Goal: Task Accomplishment & Management: Manage account settings

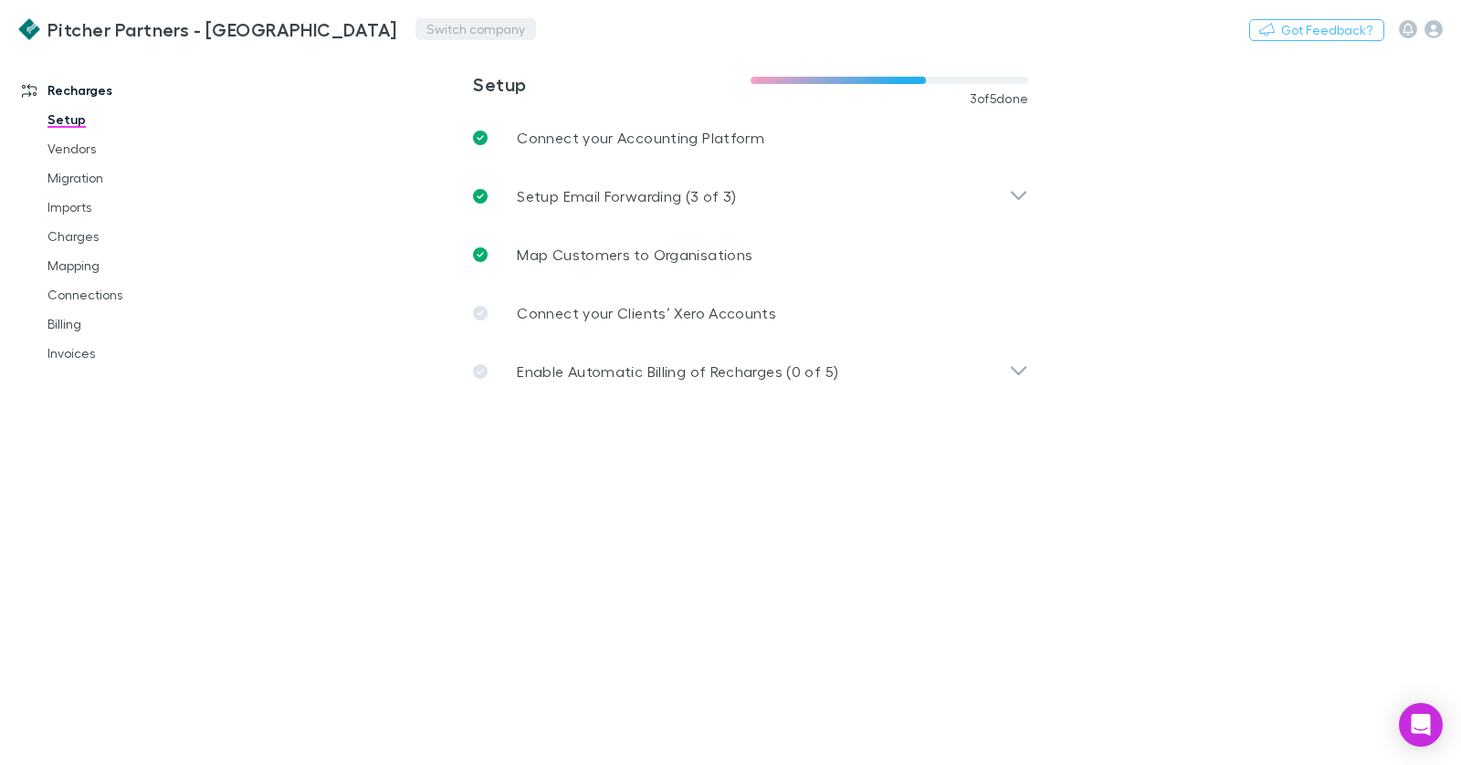
click at [416, 21] on button "Switch company" at bounding box center [476, 29] width 121 height 22
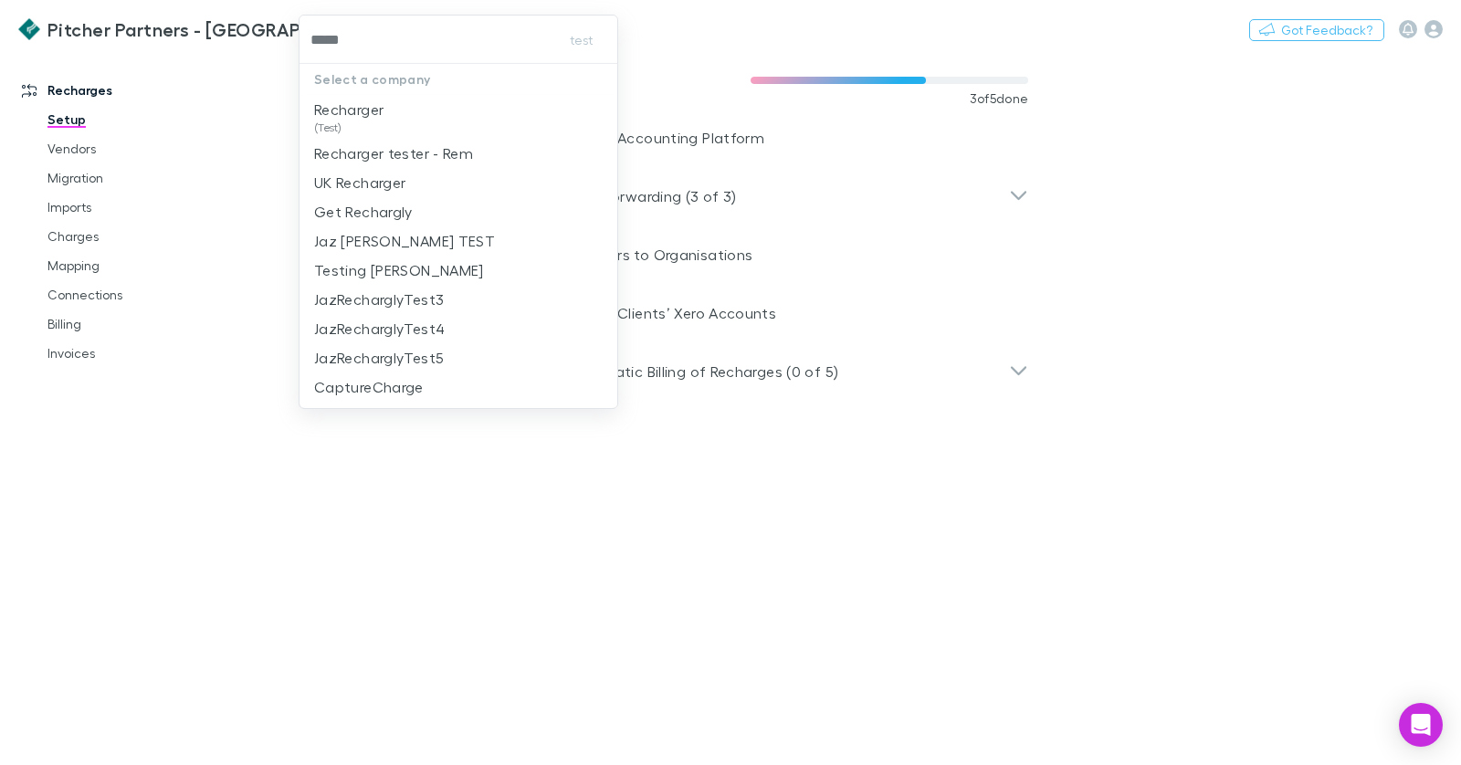
type input "******"
click at [326, 107] on p "Recharger" at bounding box center [348, 110] width 69 height 22
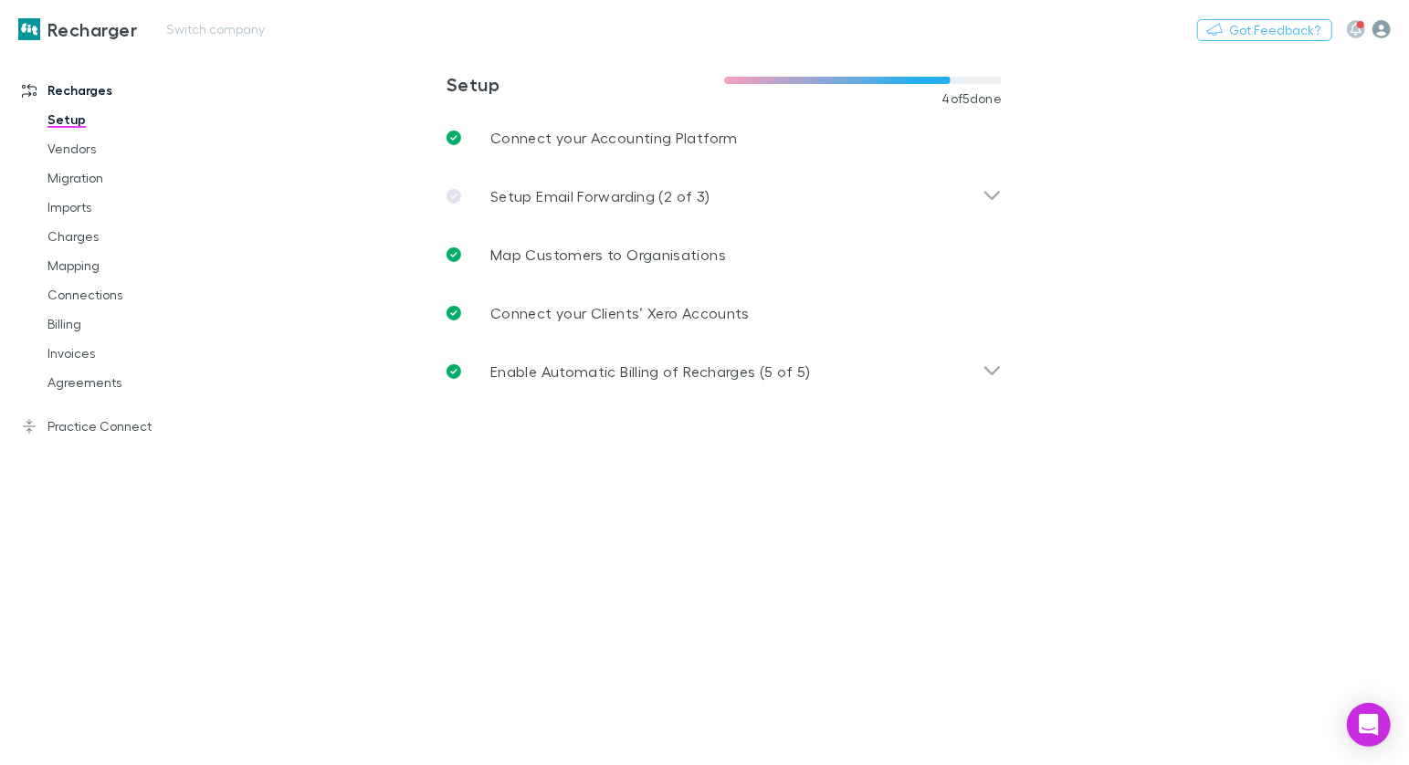
click at [1379, 30] on icon "button" at bounding box center [1382, 29] width 18 height 18
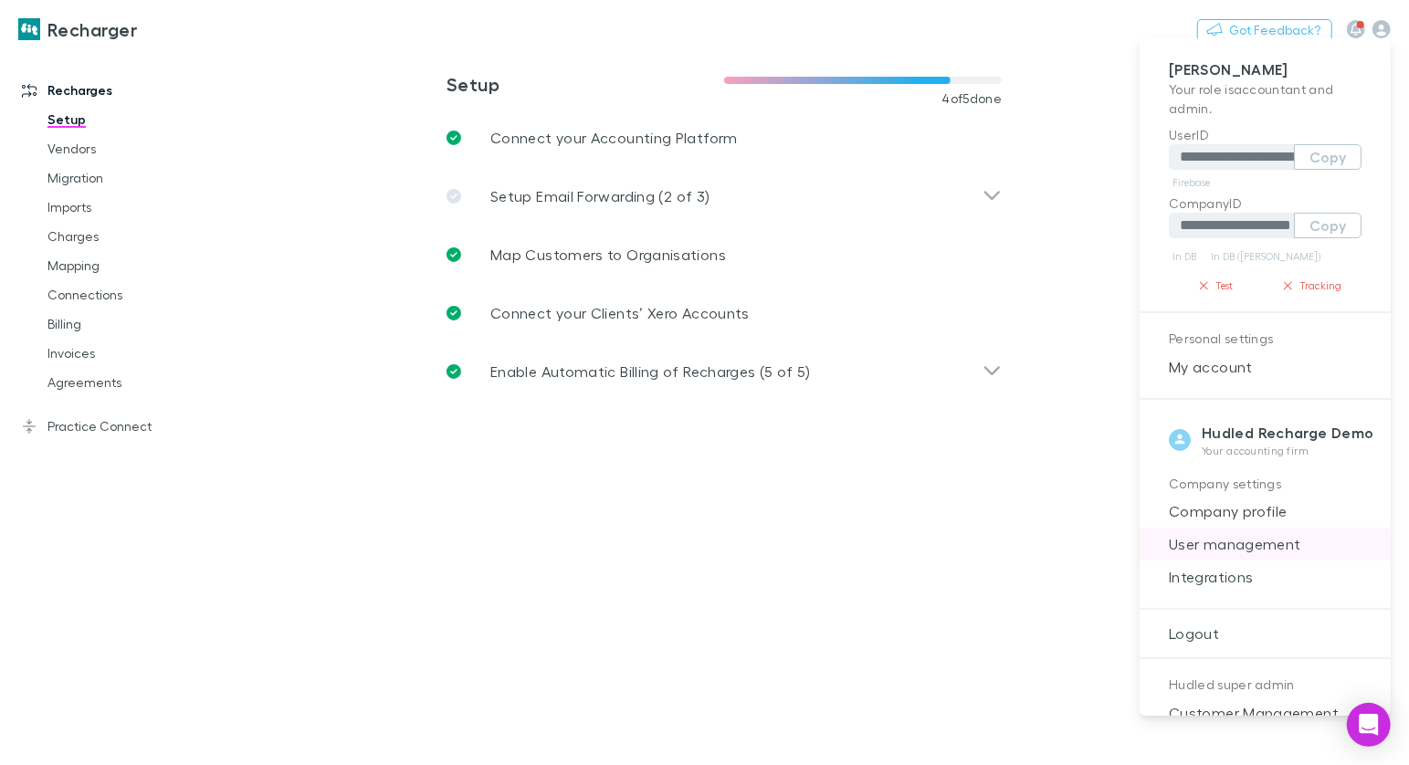
click at [1235, 554] on li "User management" at bounding box center [1265, 544] width 251 height 33
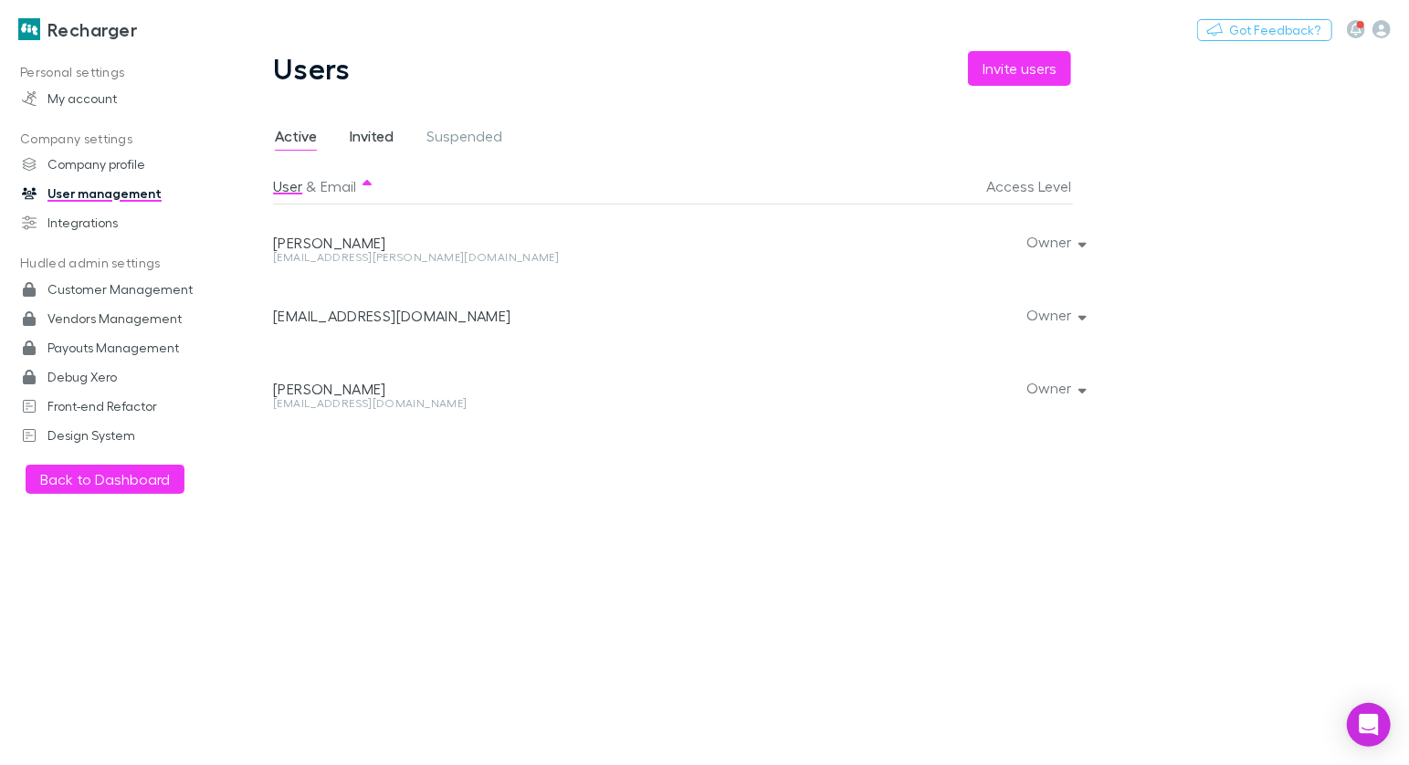
click at [388, 146] on span "Invited" at bounding box center [372, 139] width 44 height 24
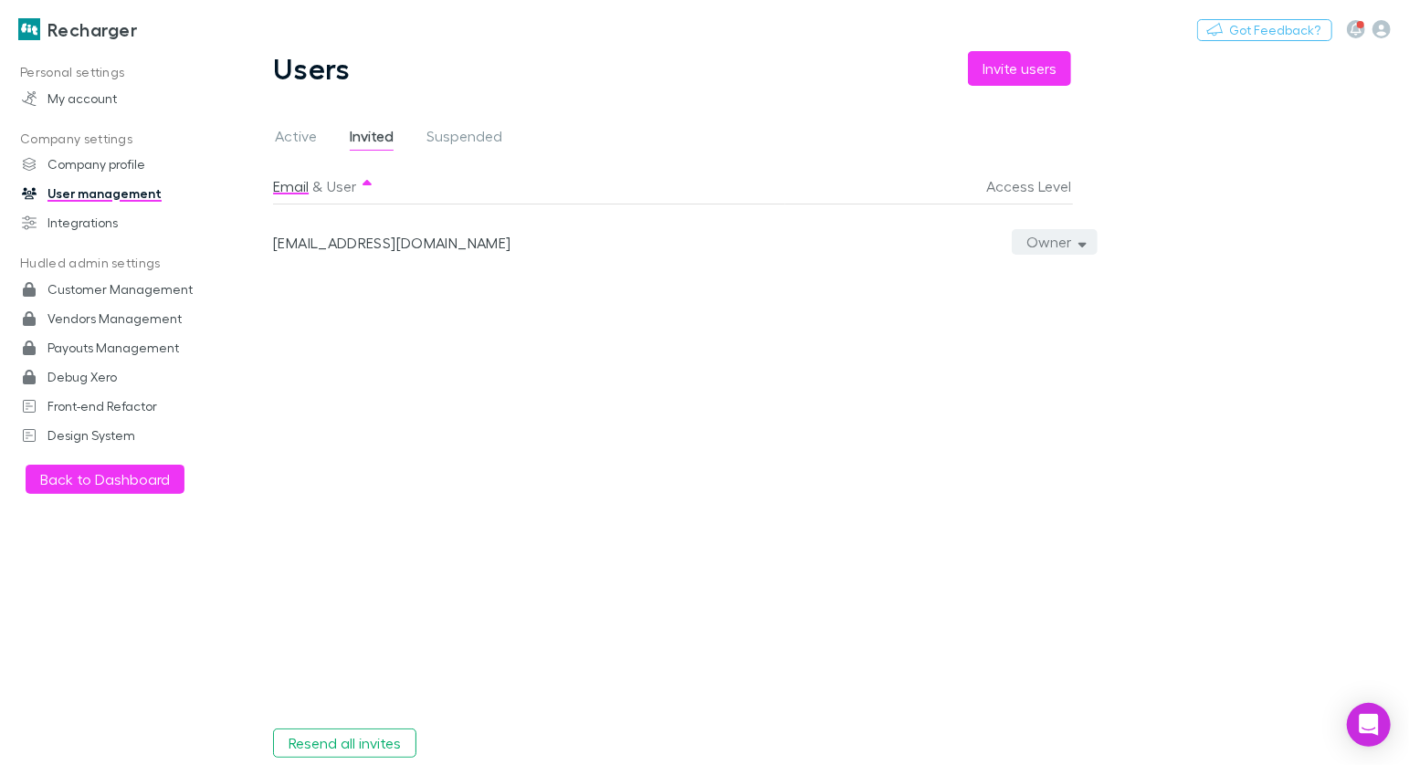
click at [1070, 239] on button "Owner" at bounding box center [1055, 242] width 86 height 26
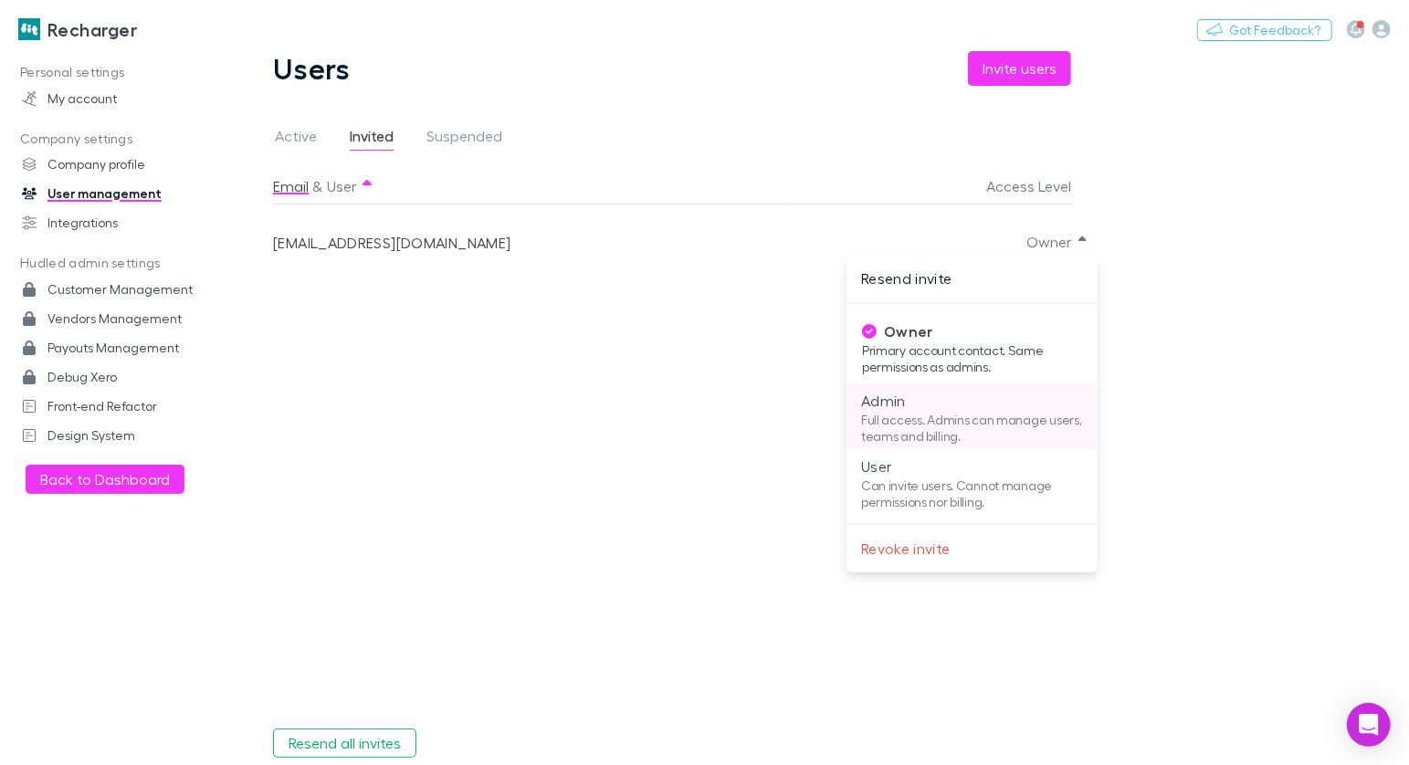
click at [931, 416] on p "Full access. Admins can manage users, teams and billing." at bounding box center [972, 428] width 222 height 33
click at [922, 279] on p "Resend invite" at bounding box center [972, 279] width 222 height 22
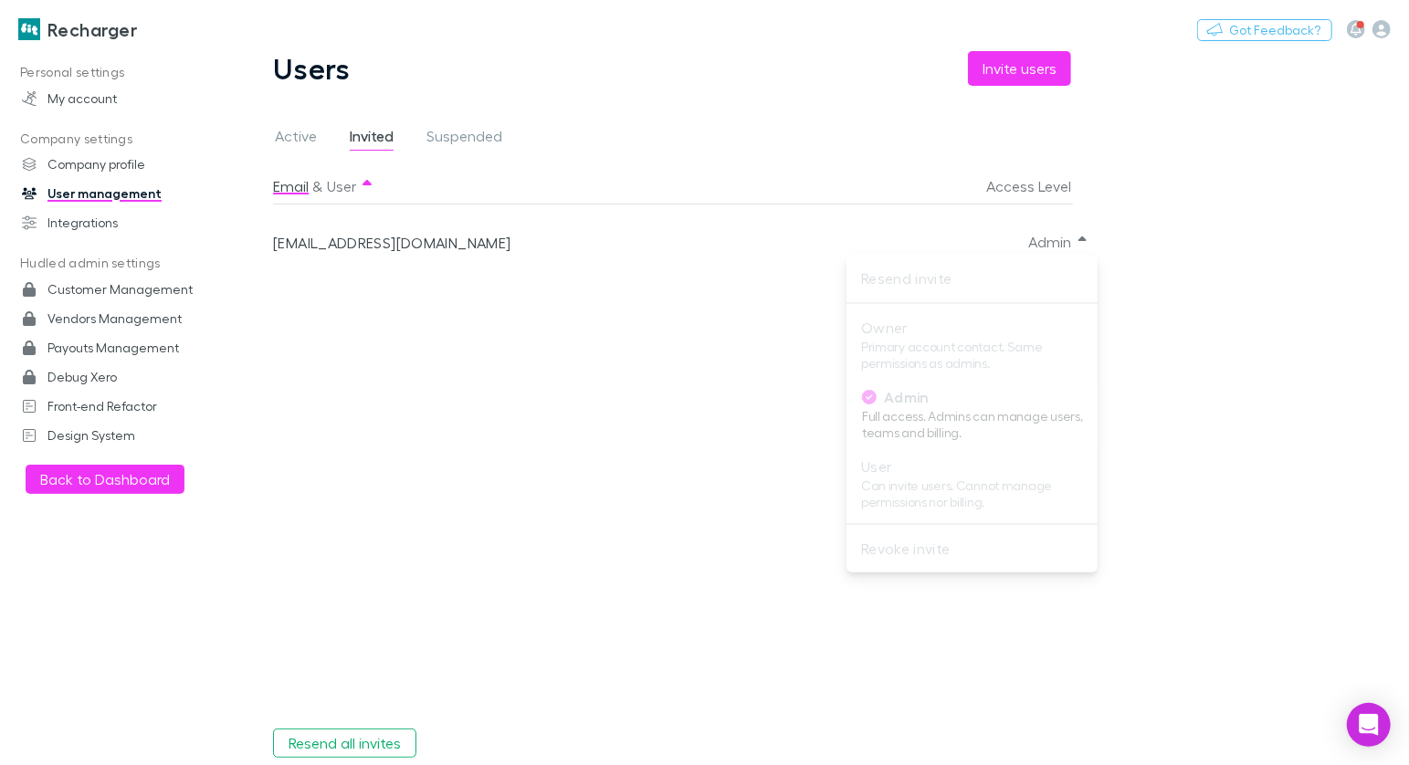
click at [724, 279] on div at bounding box center [704, 382] width 1409 height 765
click at [975, 272] on div "Admin" at bounding box center [929, 241] width 288 height 73
click at [1033, 251] on button "Admin" at bounding box center [1056, 242] width 84 height 26
click at [990, 271] on ul "Resend invite Owner Primary account contact. Same permissions as admins. Admin …" at bounding box center [972, 413] width 251 height 303
